Goal: Download file/media

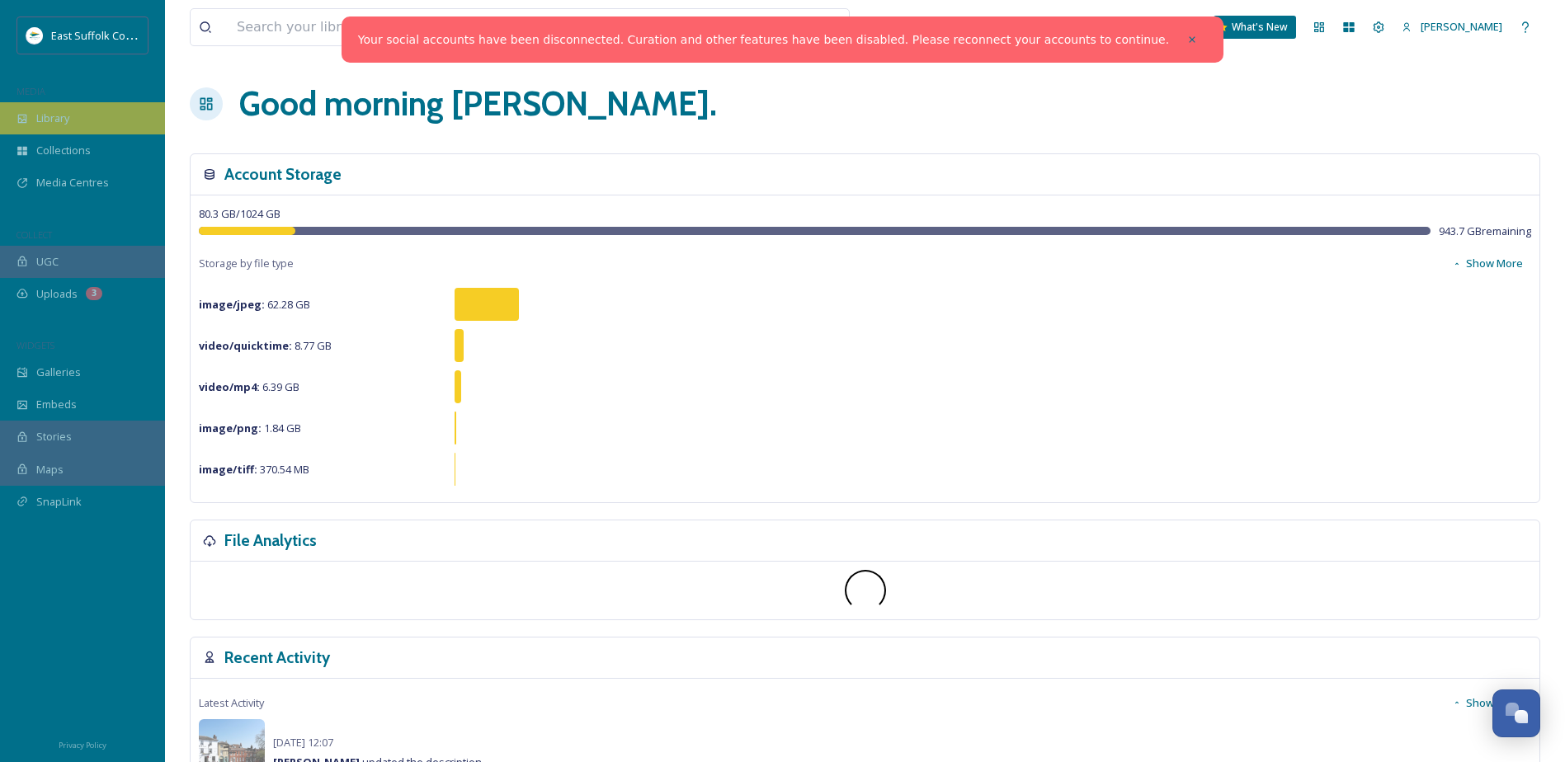
click at [53, 125] on span "Library" at bounding box center [52, 119] width 33 height 16
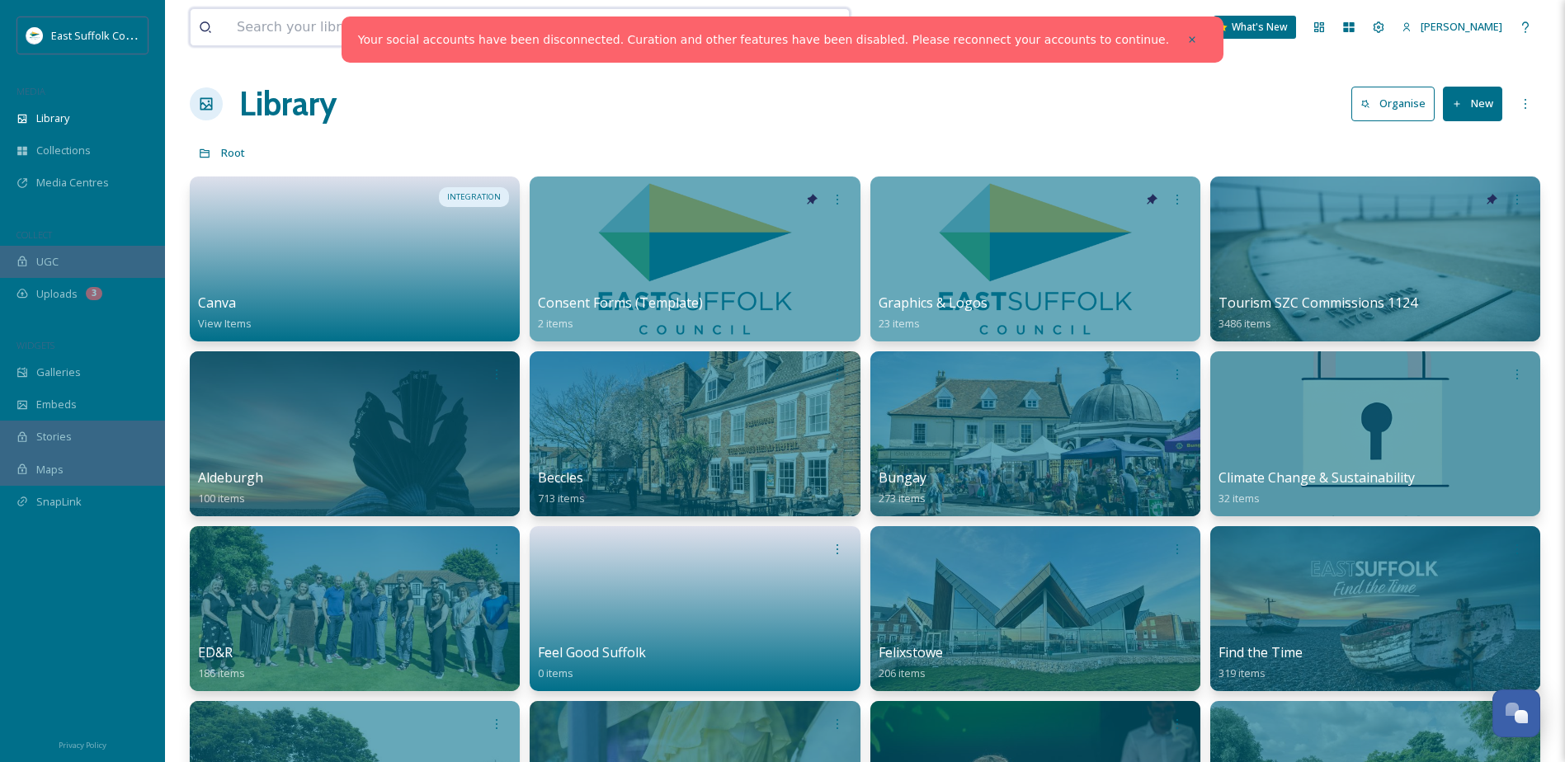
click at [351, 21] on input at bounding box center [472, 27] width 486 height 36
type input "noble"
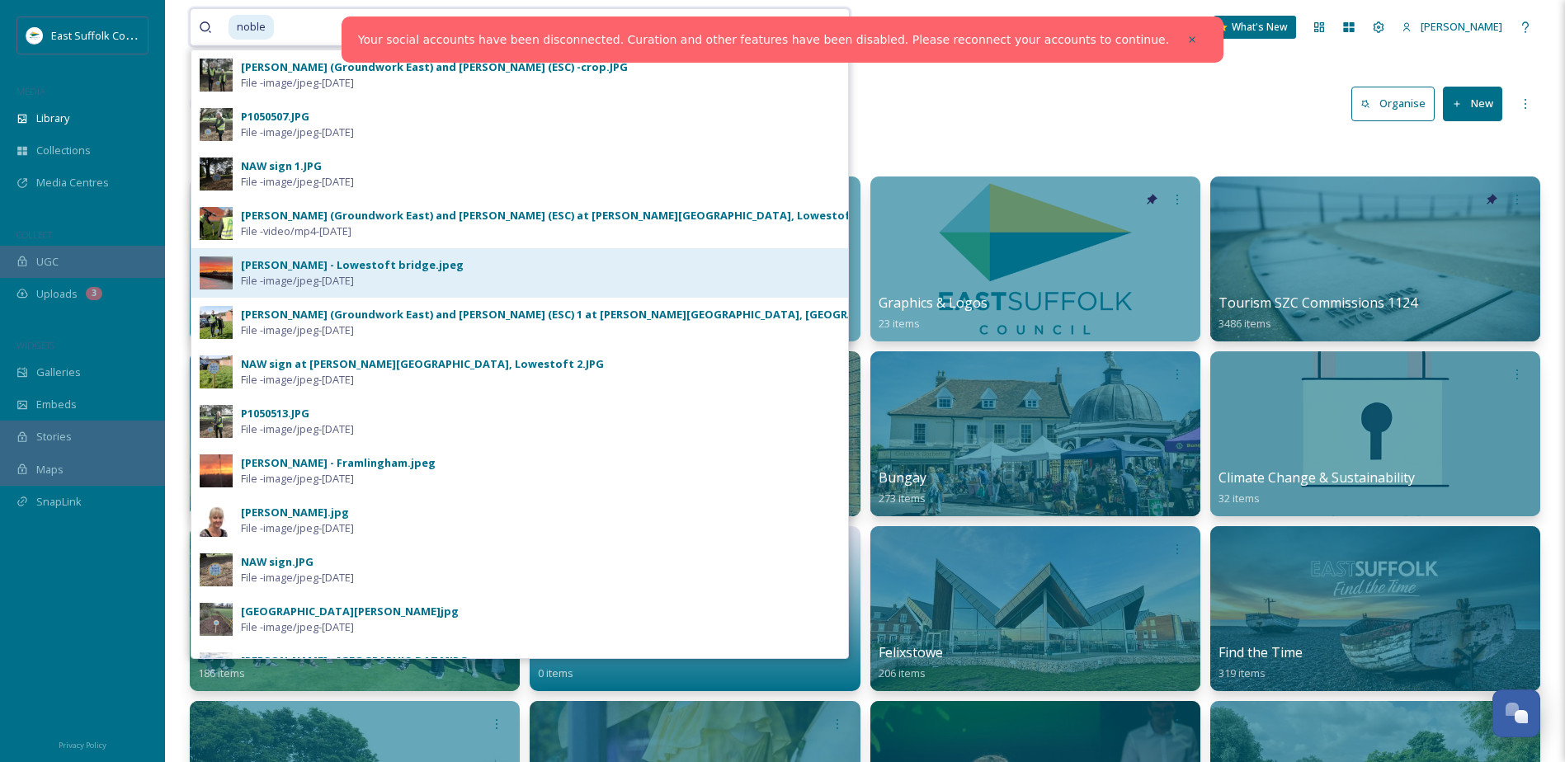
scroll to position [248, 0]
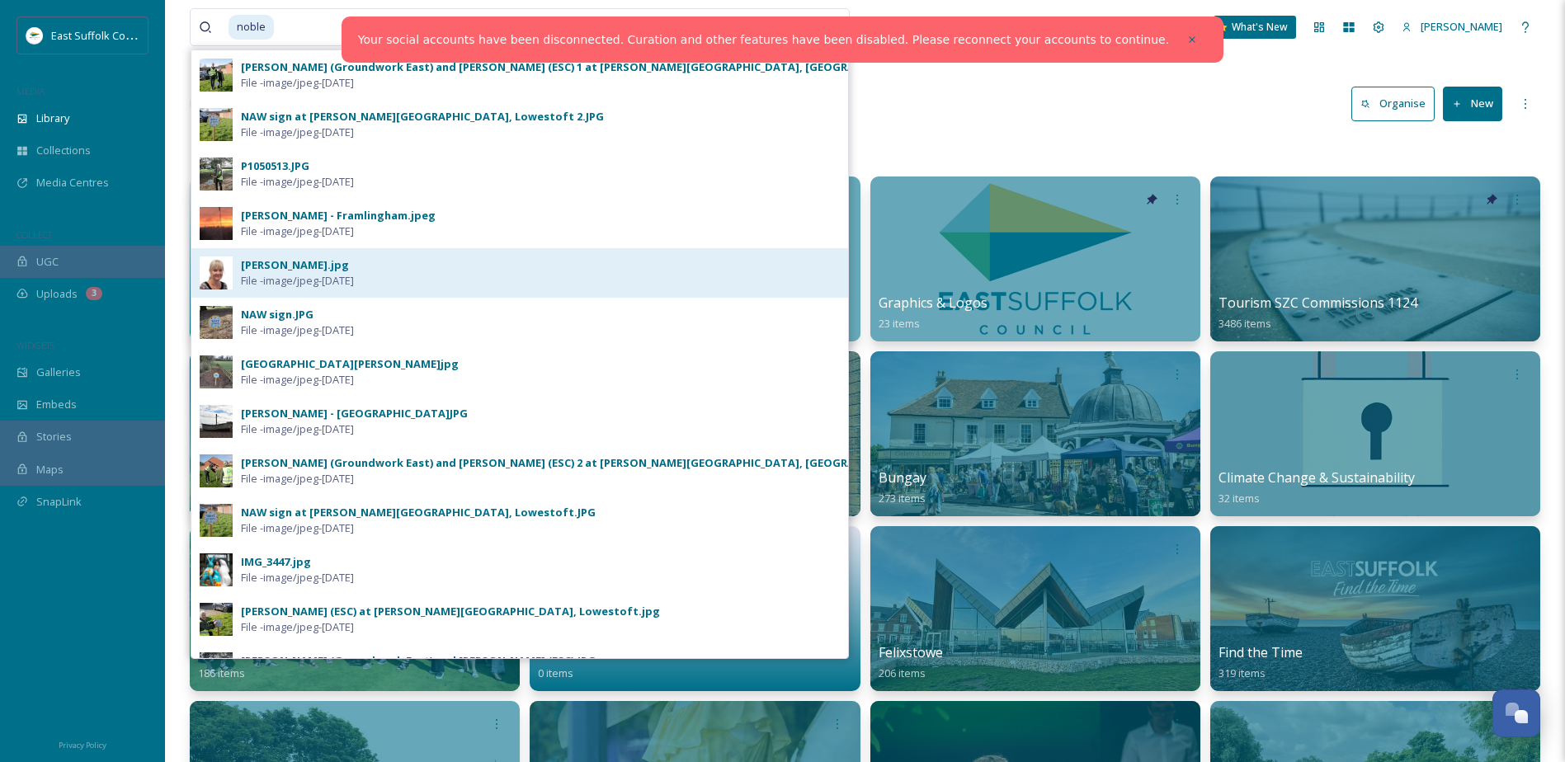
click at [291, 265] on div "[PERSON_NAME].jpg" at bounding box center [295, 265] width 108 height 16
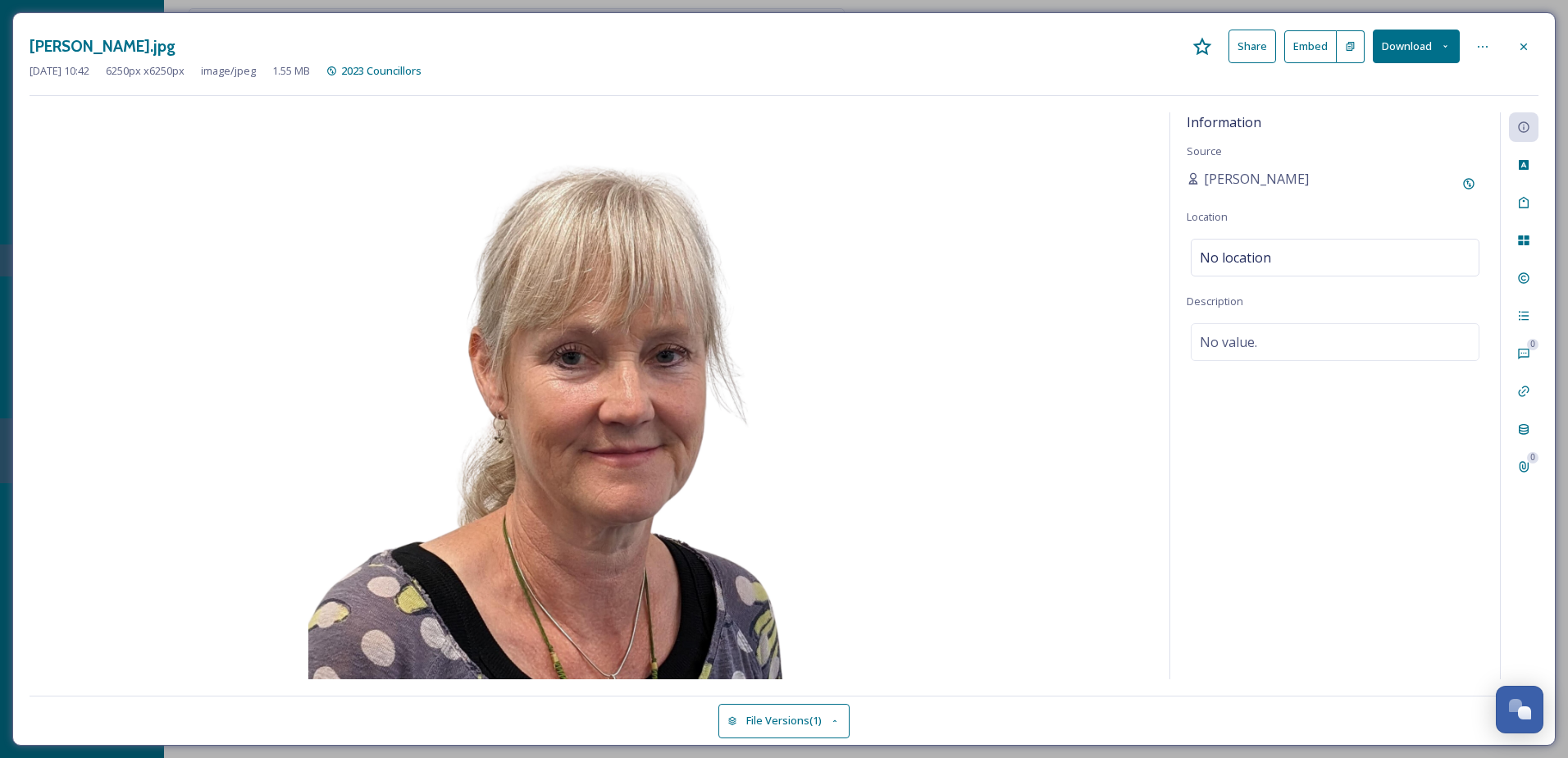
click at [1453, 35] on button "Download" at bounding box center [1416, 47] width 87 height 34
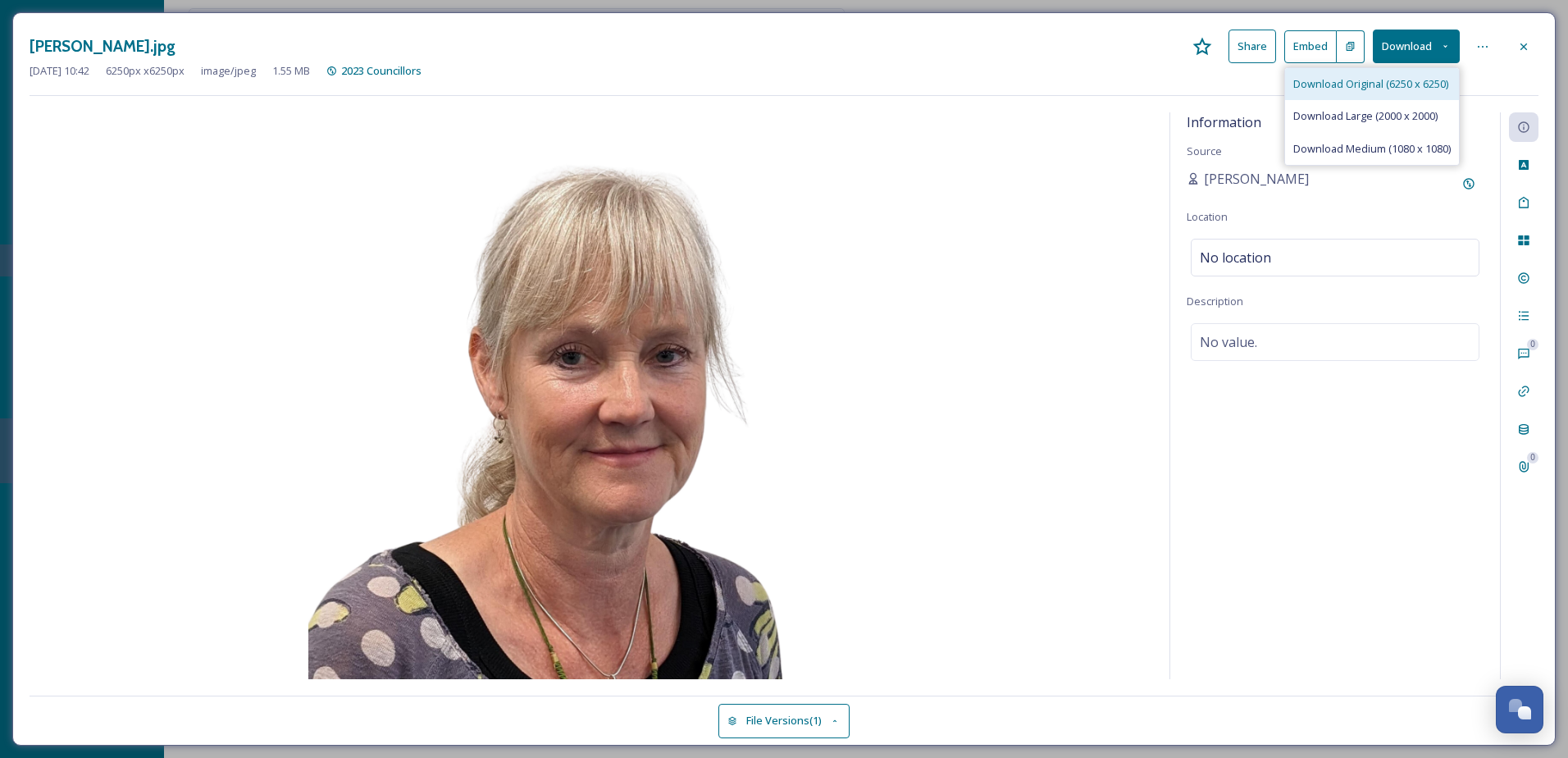
click at [1384, 90] on span "Download Original (6250 x 6250)" at bounding box center [1371, 85] width 155 height 16
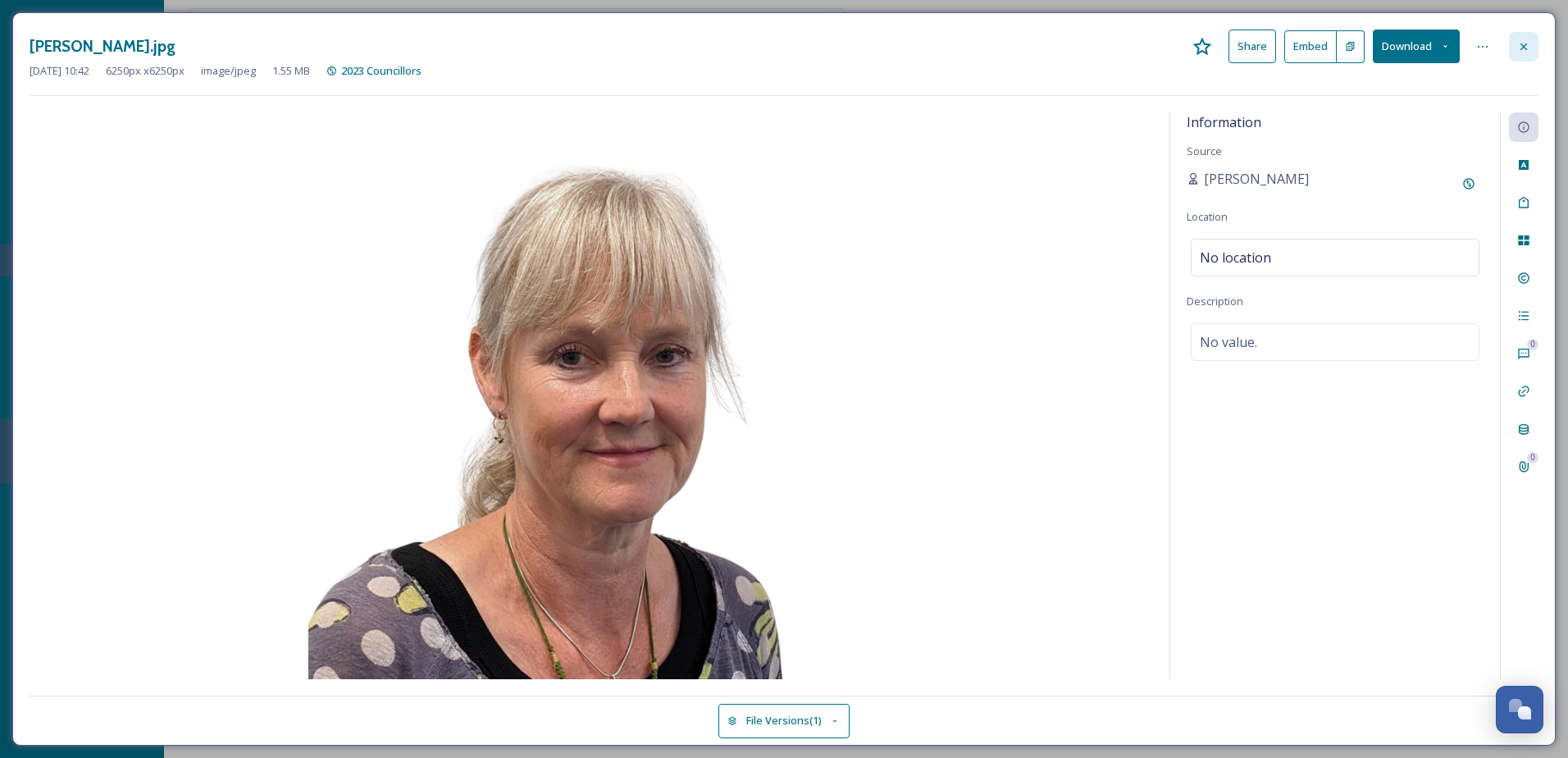
click at [1531, 54] on div at bounding box center [1524, 47] width 30 height 30
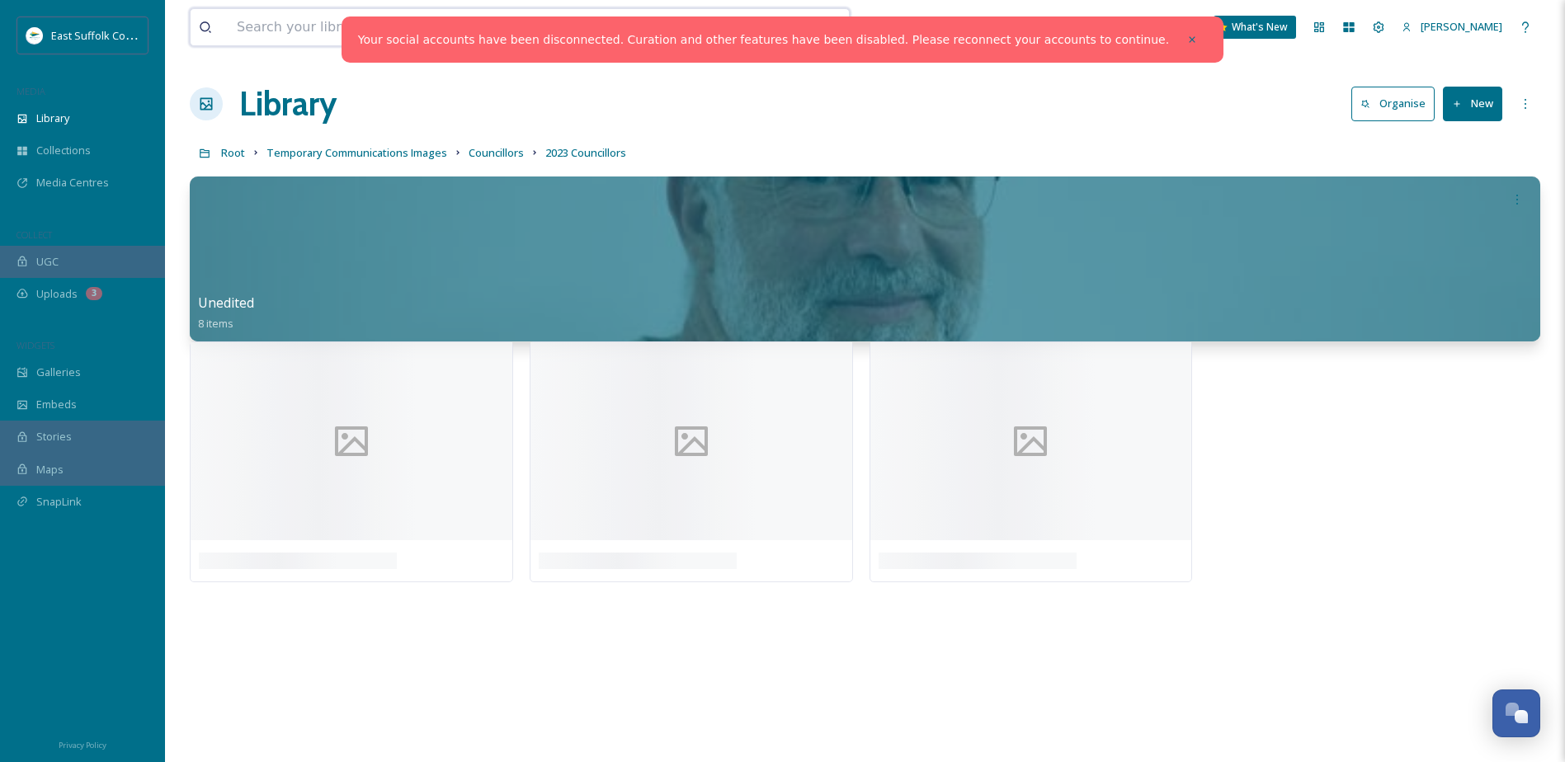
click at [288, 23] on input at bounding box center [457, 27] width 456 height 36
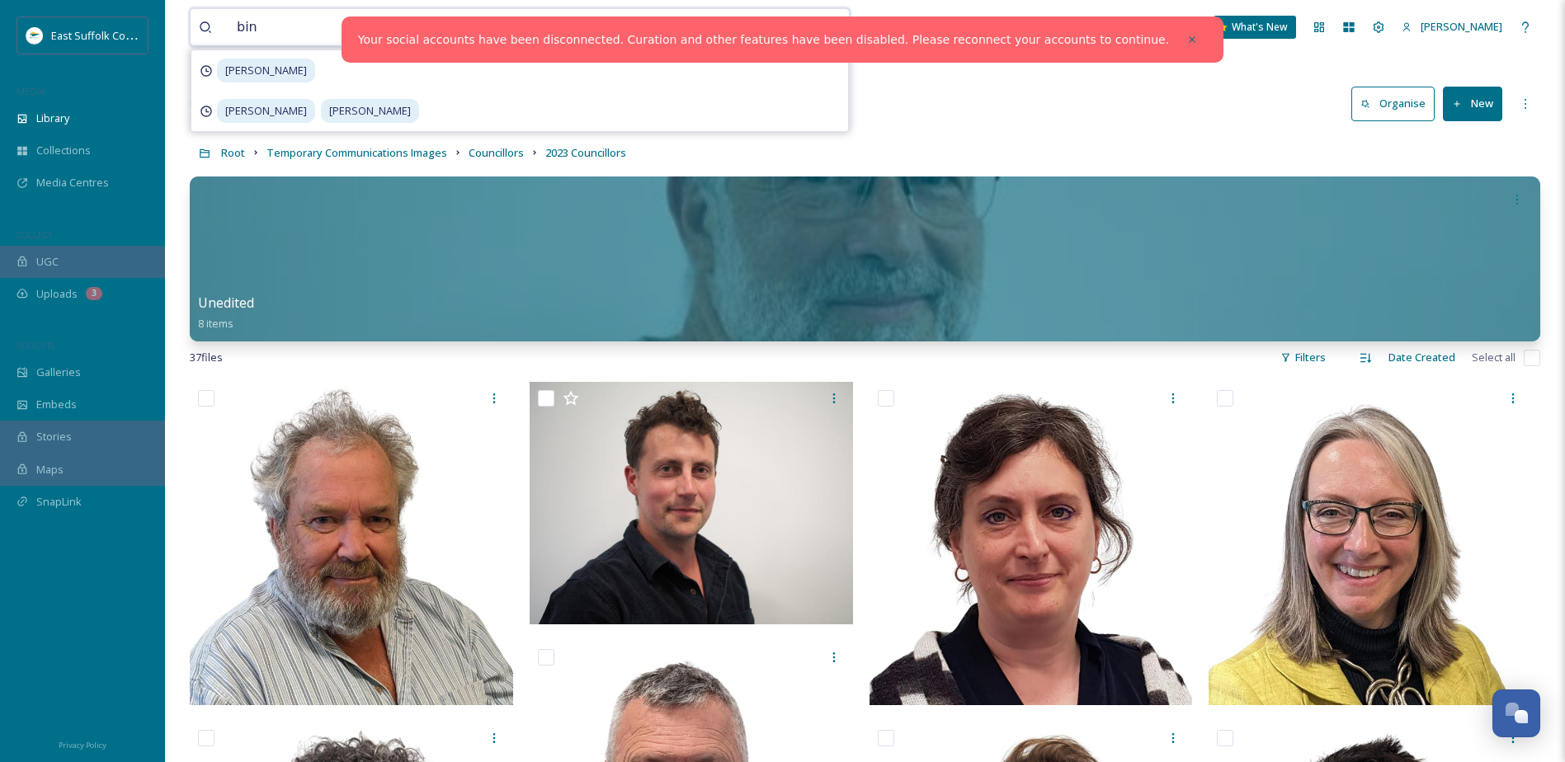
type input "bins"
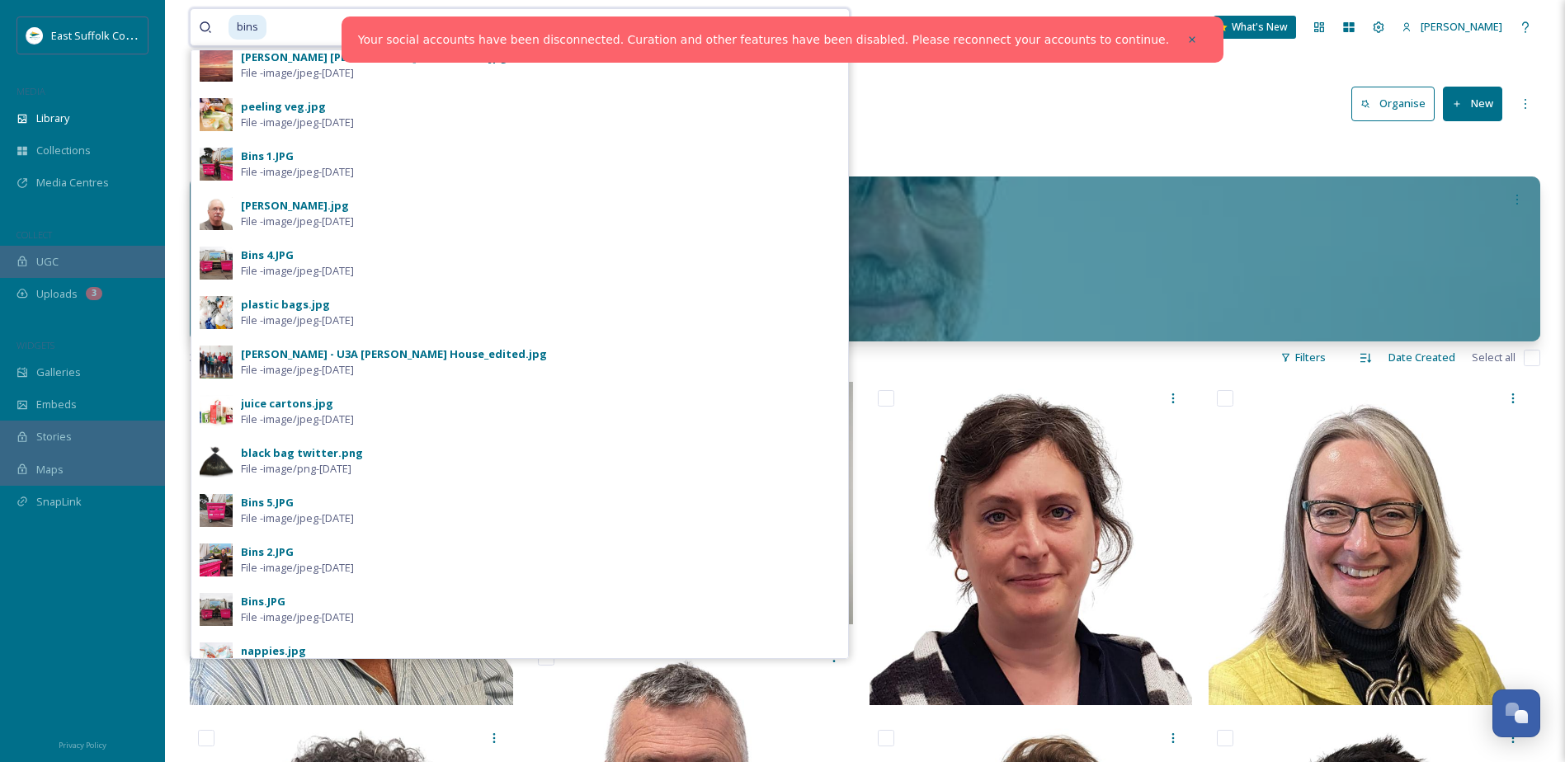
scroll to position [479, 0]
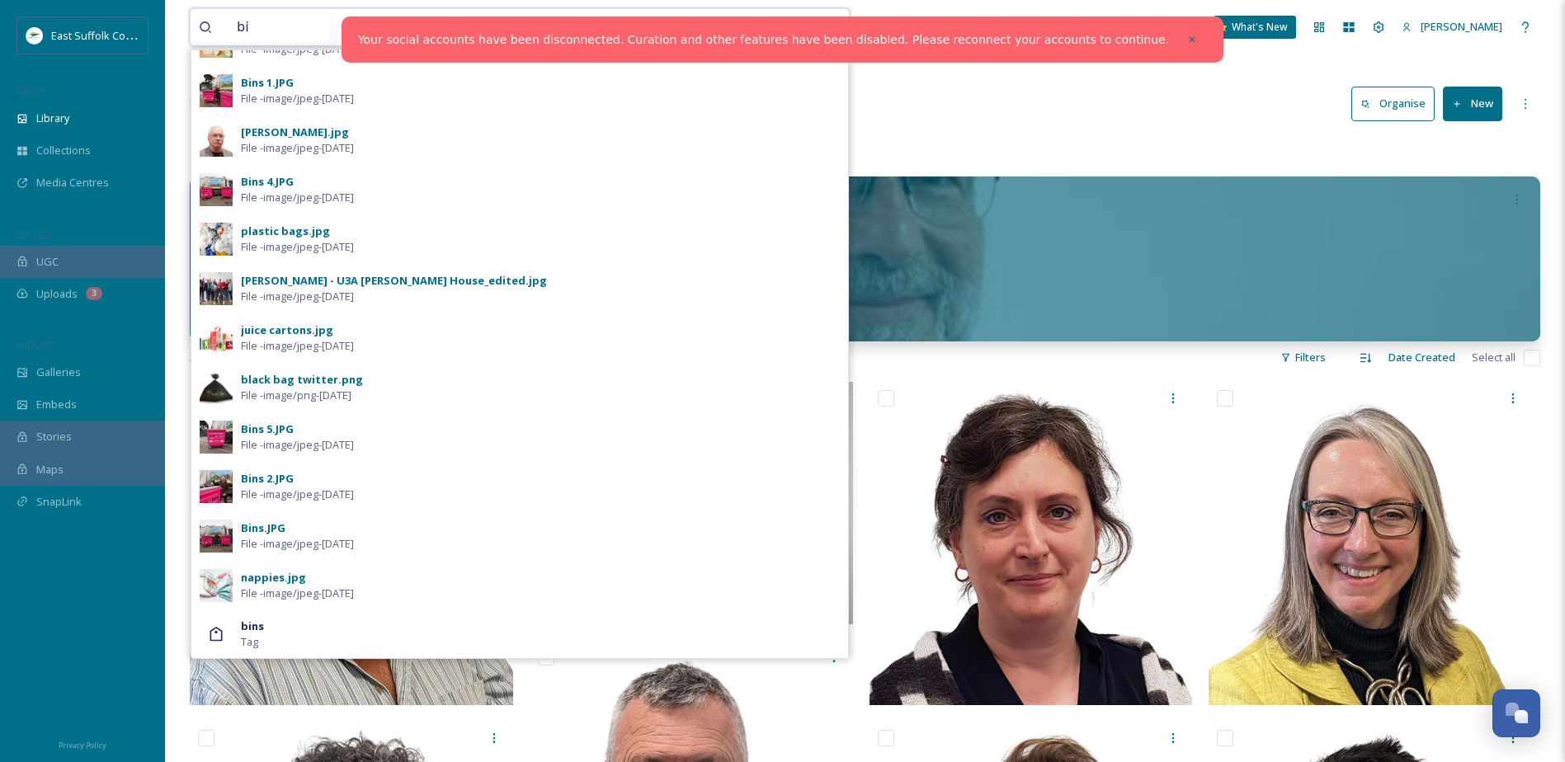
type input "b"
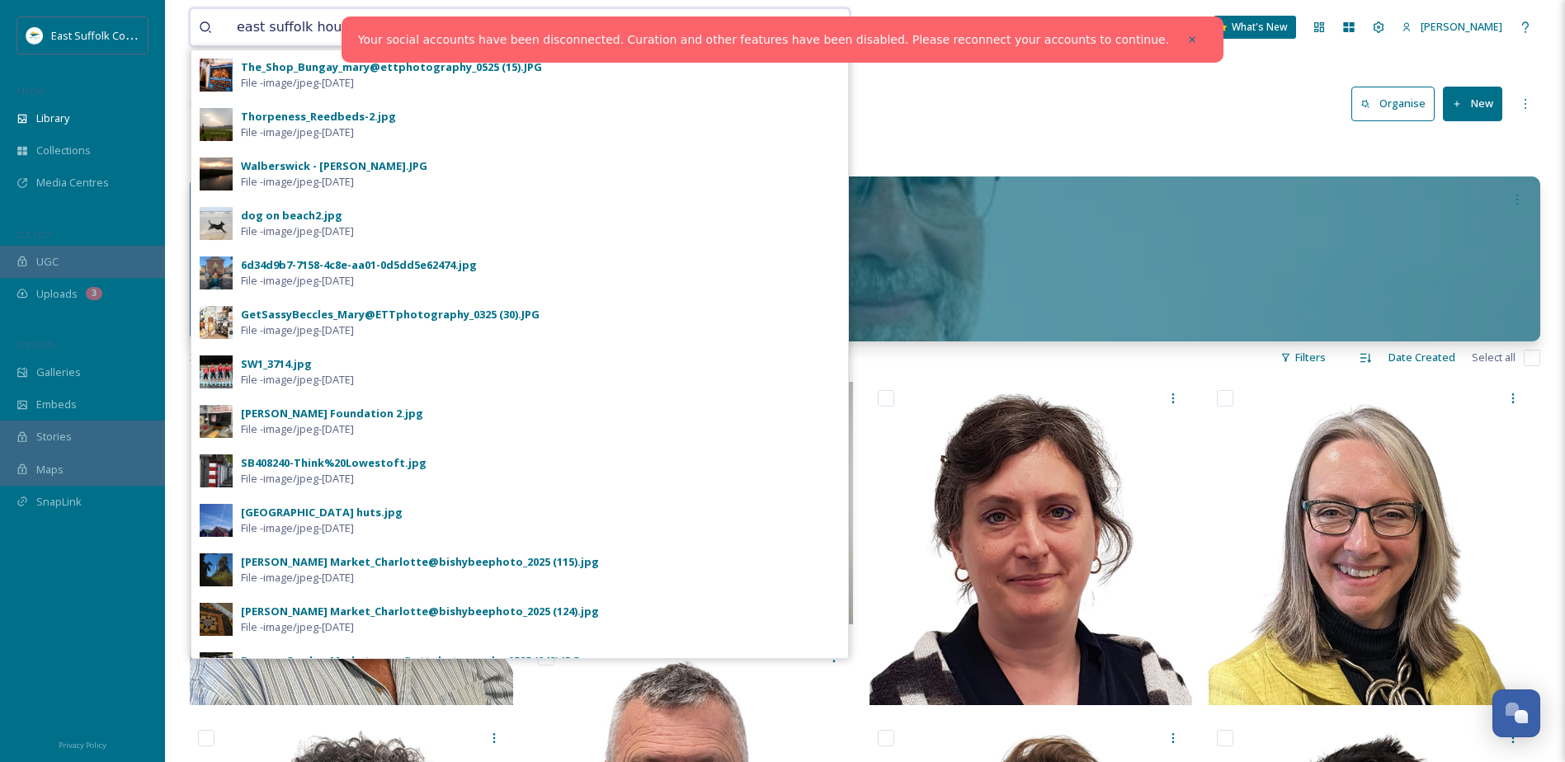
type input "[GEOGRAPHIC_DATA]"
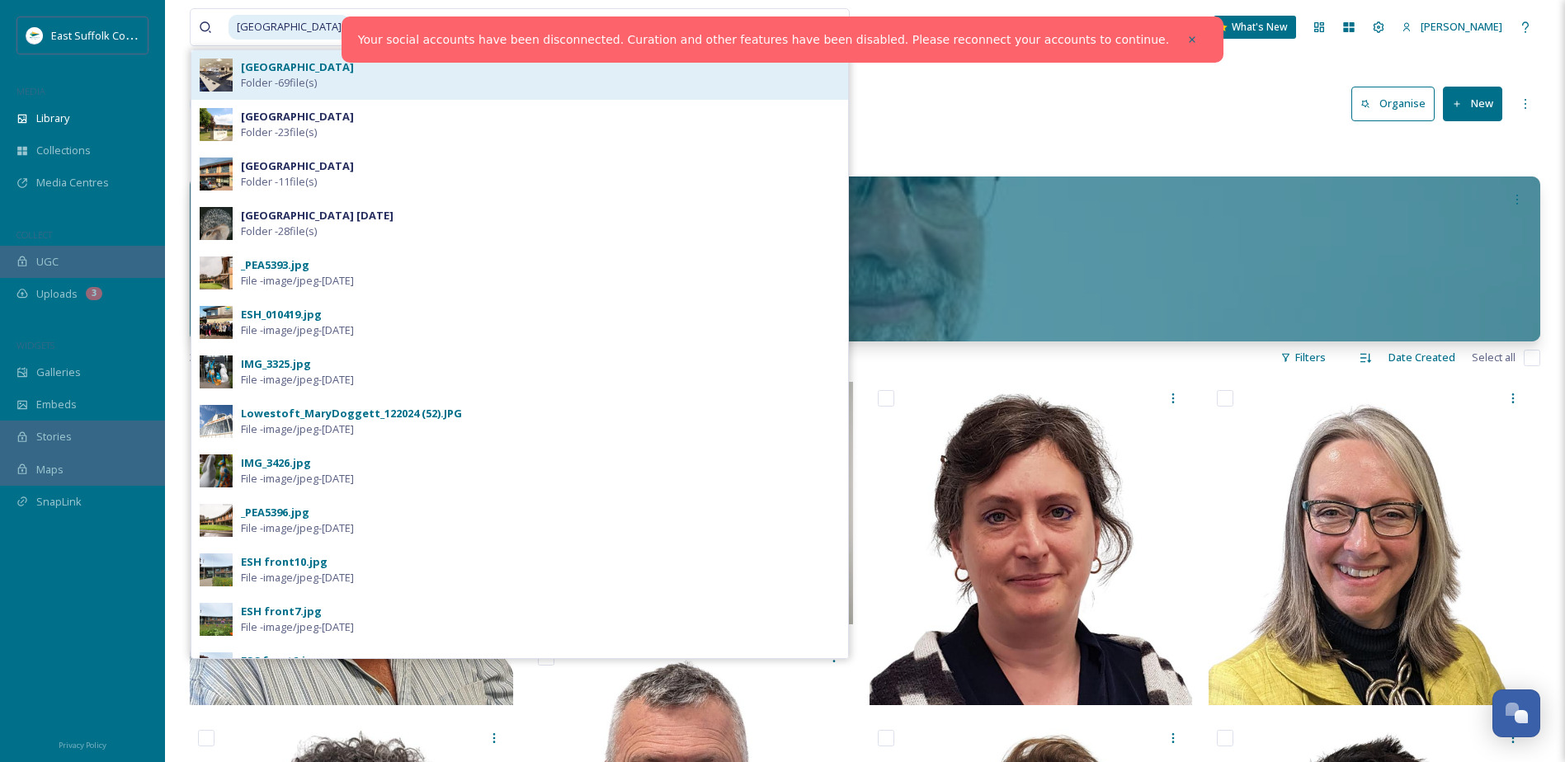
click at [343, 64] on div "[GEOGRAPHIC_DATA] Folder - 69 file(s)" at bounding box center [540, 74] width 599 height 31
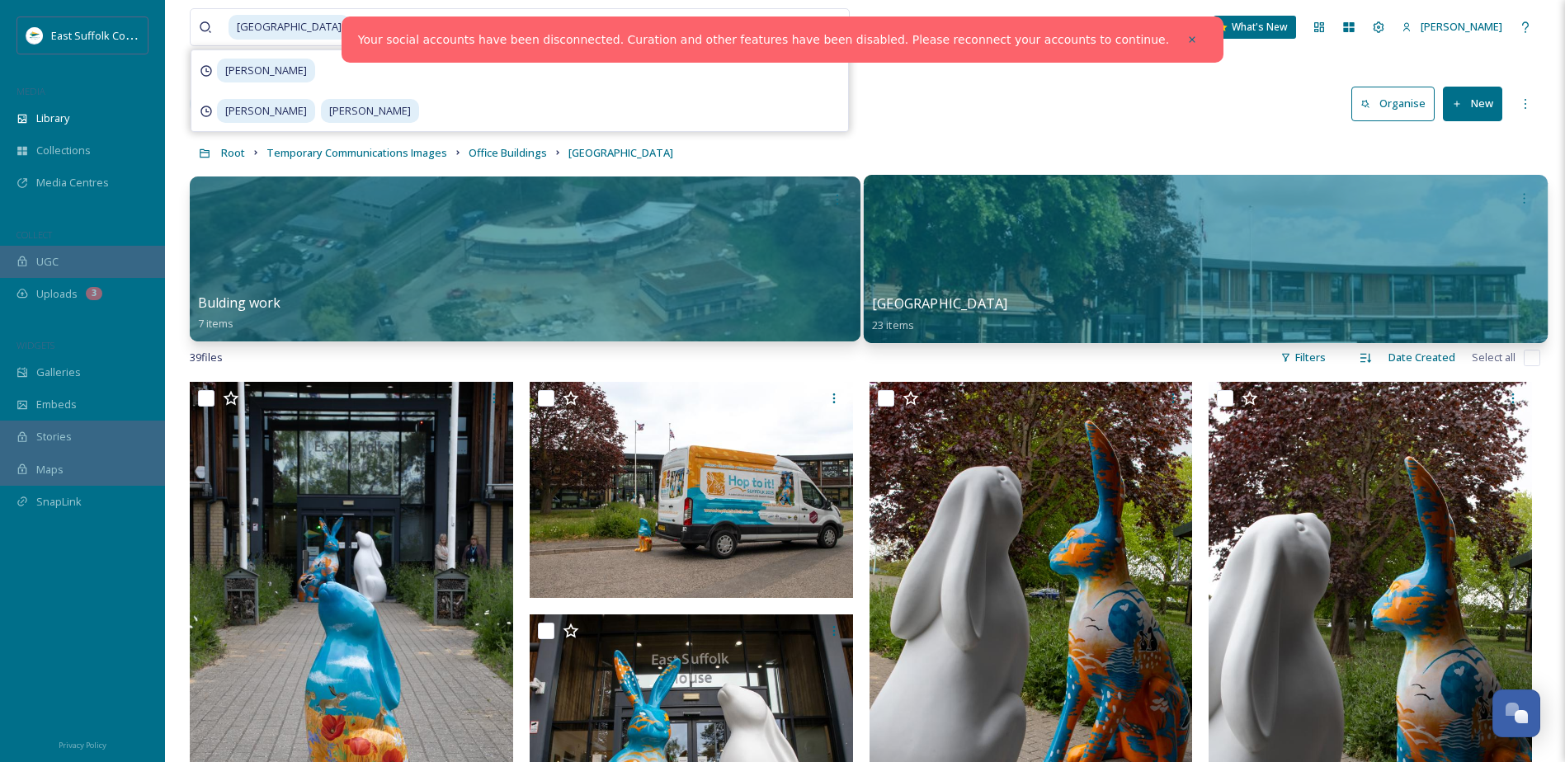
click at [1374, 271] on div at bounding box center [1205, 259] width 684 height 168
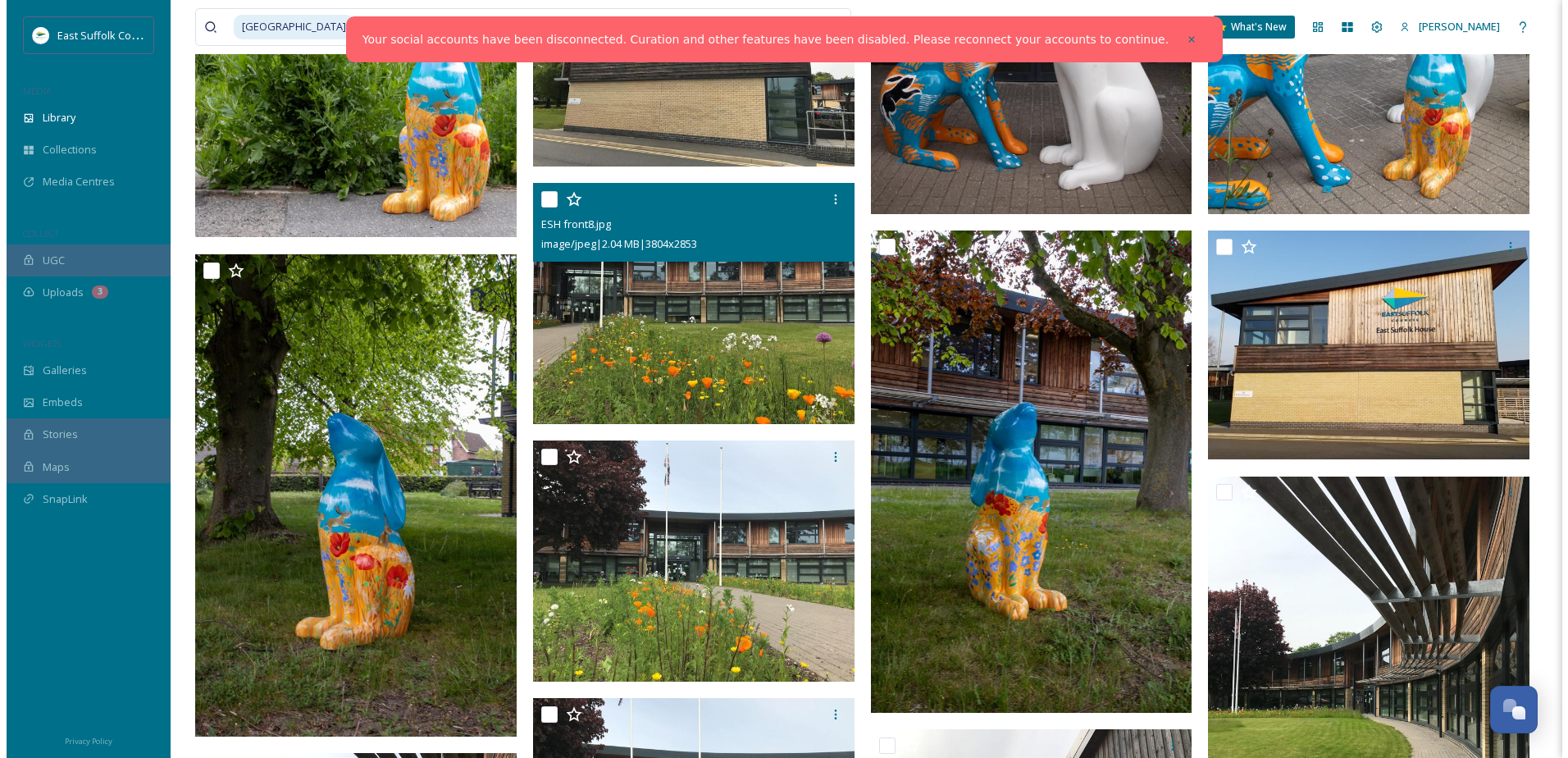
scroll to position [1149, 0]
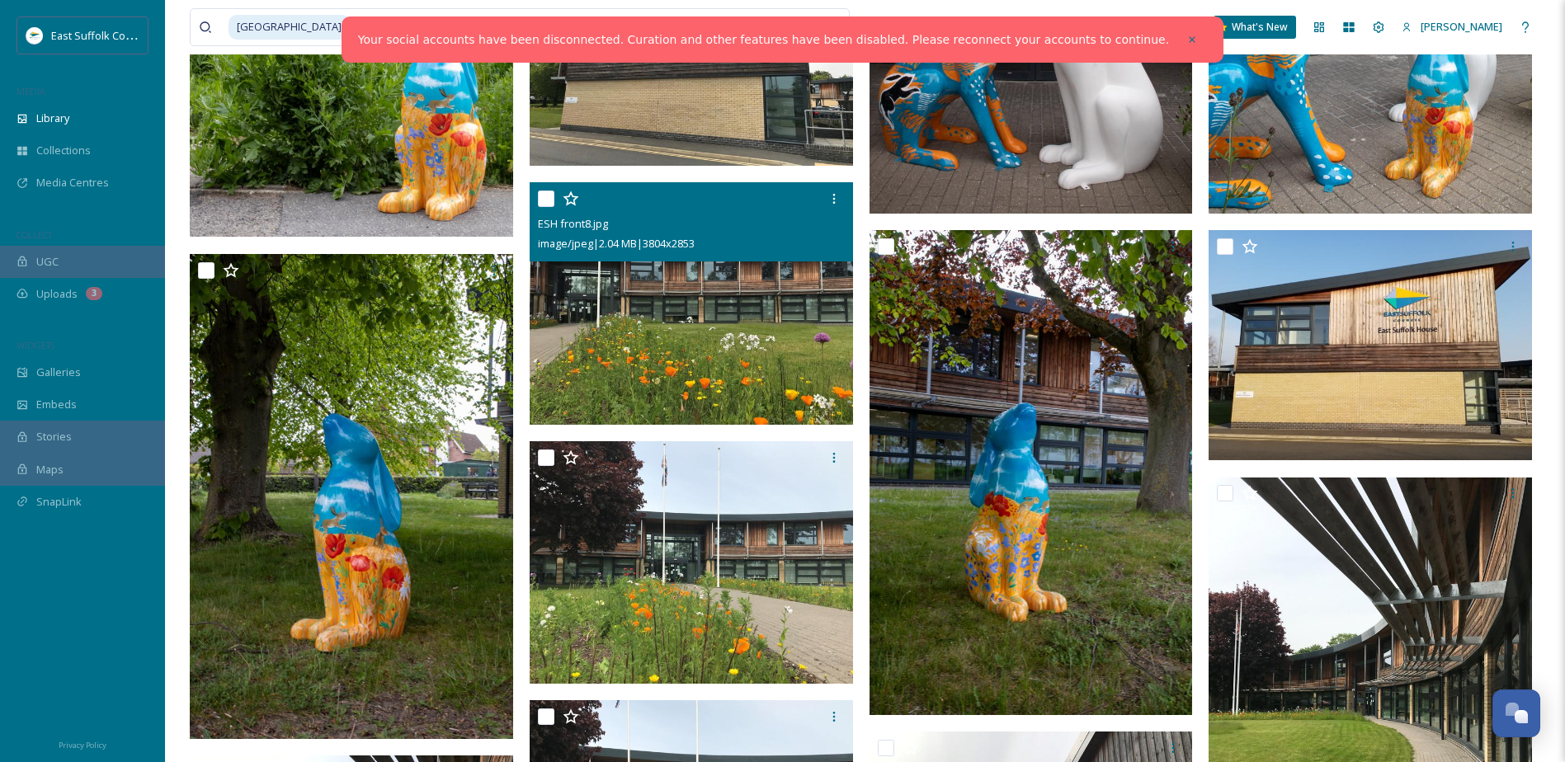
click at [674, 374] on img at bounding box center [691, 303] width 323 height 243
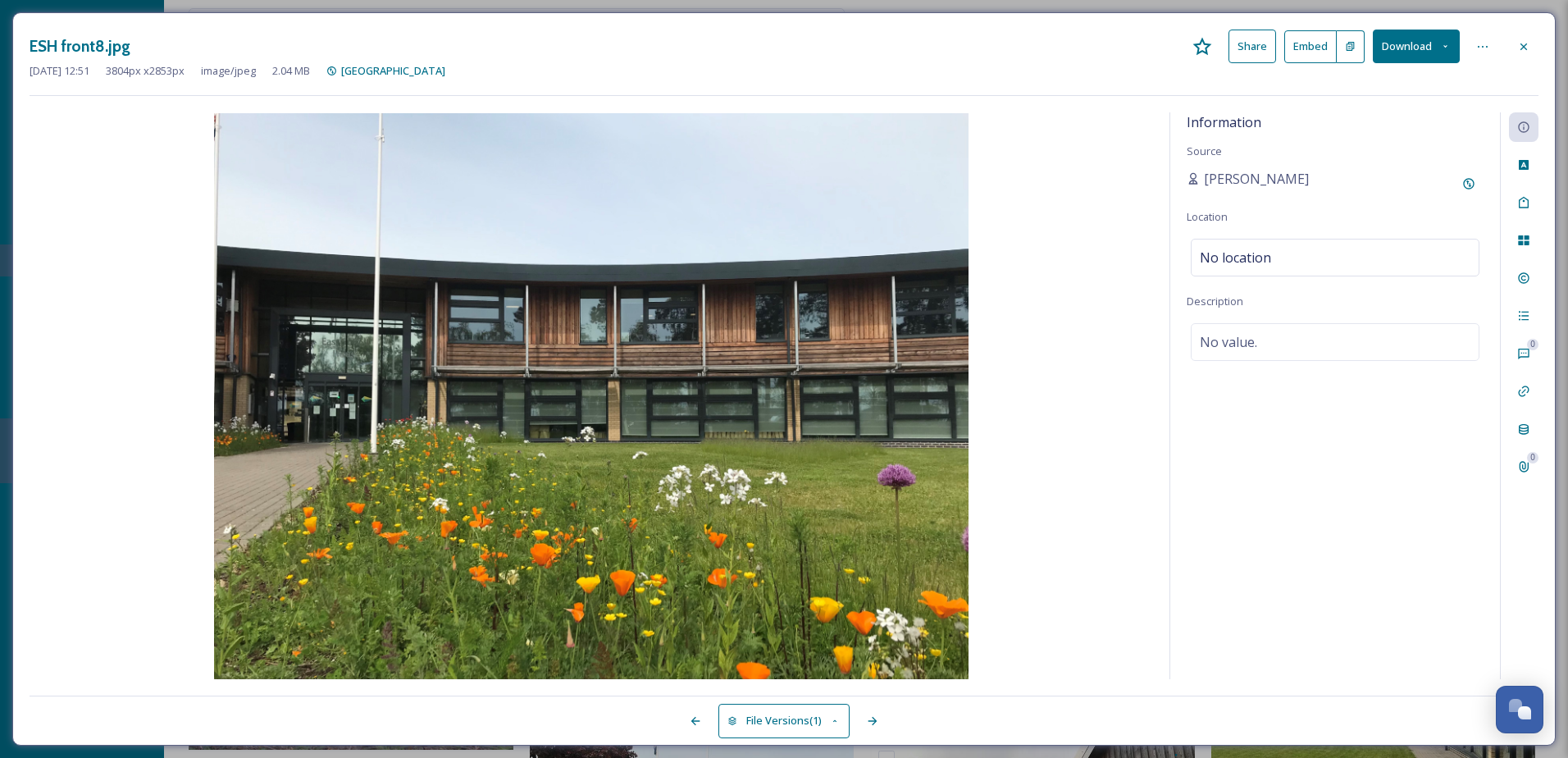
click at [1420, 44] on button "Download" at bounding box center [1416, 47] width 87 height 34
click at [1363, 89] on span "Download Original (3804 x 2853)" at bounding box center [1374, 85] width 155 height 16
